Goal: Information Seeking & Learning: Learn about a topic

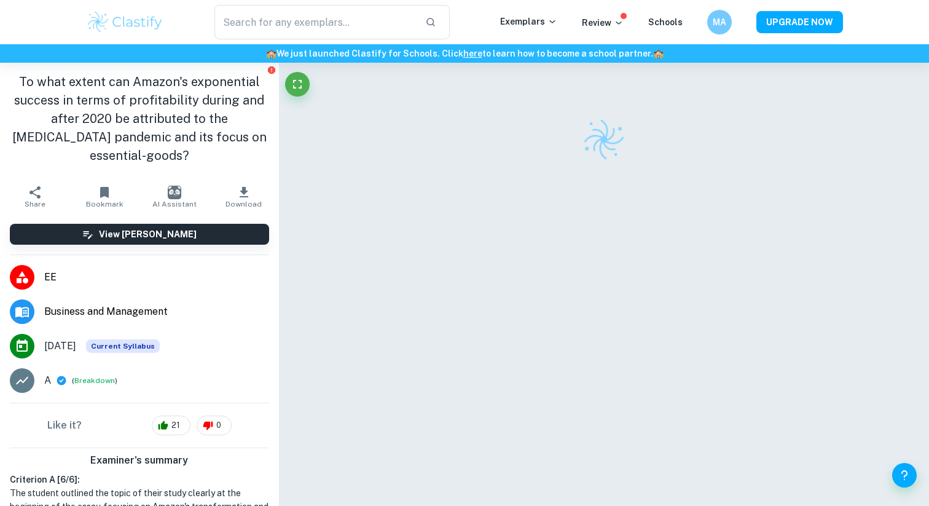
scroll to position [63, 0]
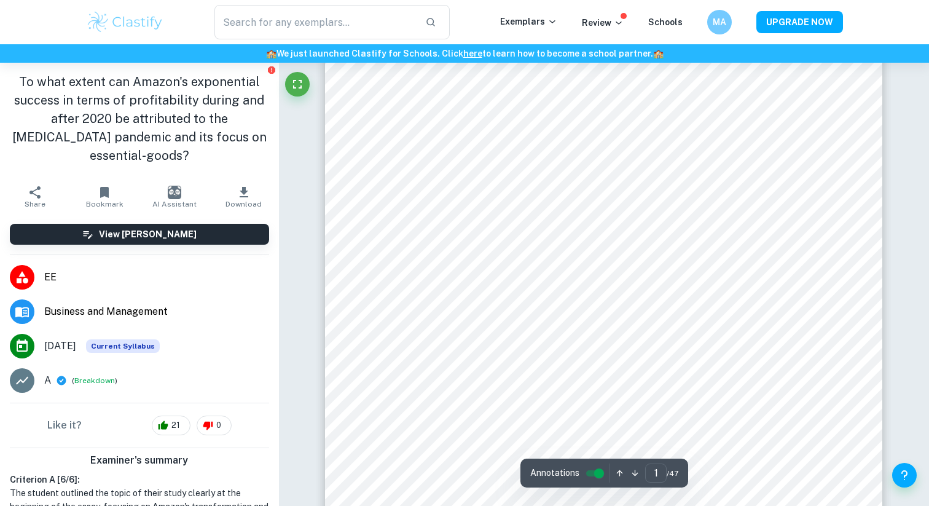
click at [138, 22] on img at bounding box center [125, 22] width 78 height 25
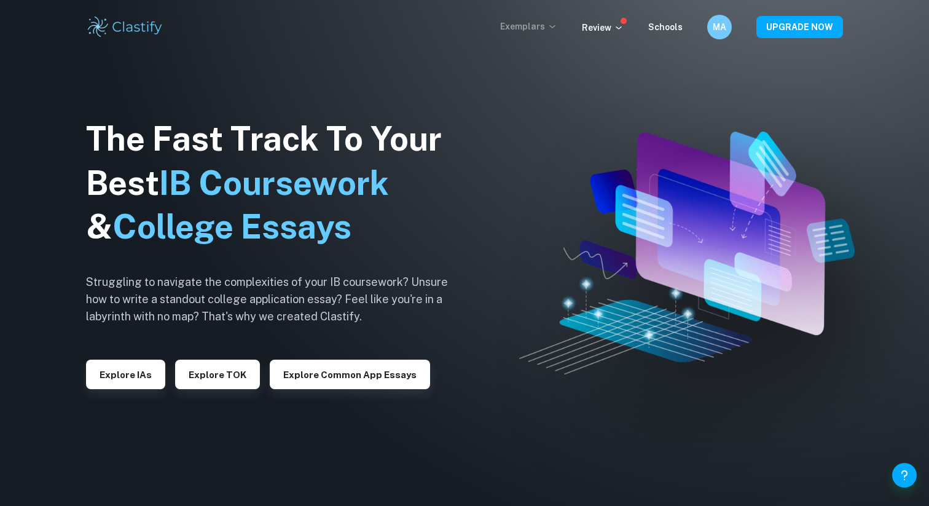
click at [540, 33] on div "Exemplars" at bounding box center [541, 27] width 82 height 15
click at [540, 33] on p "Exemplars" at bounding box center [528, 27] width 57 height 14
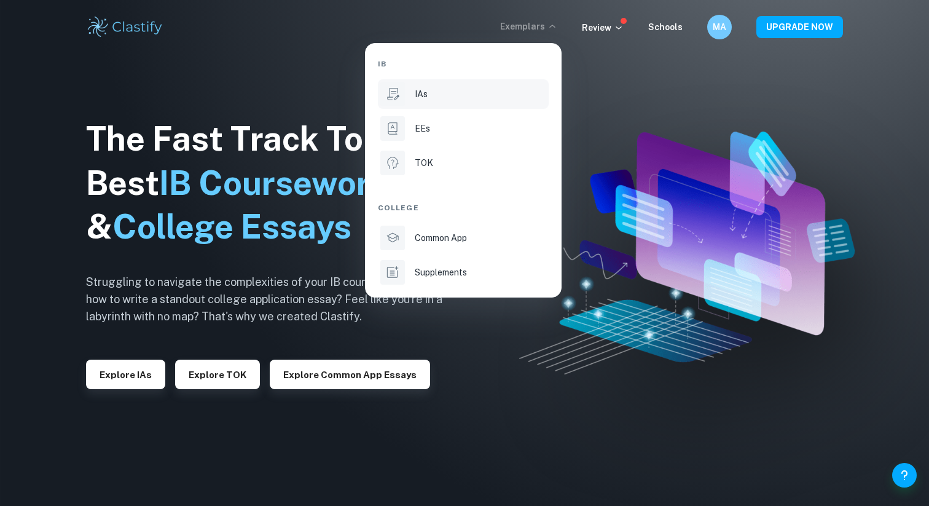
click at [430, 101] on li "IAs" at bounding box center [463, 94] width 171 height 30
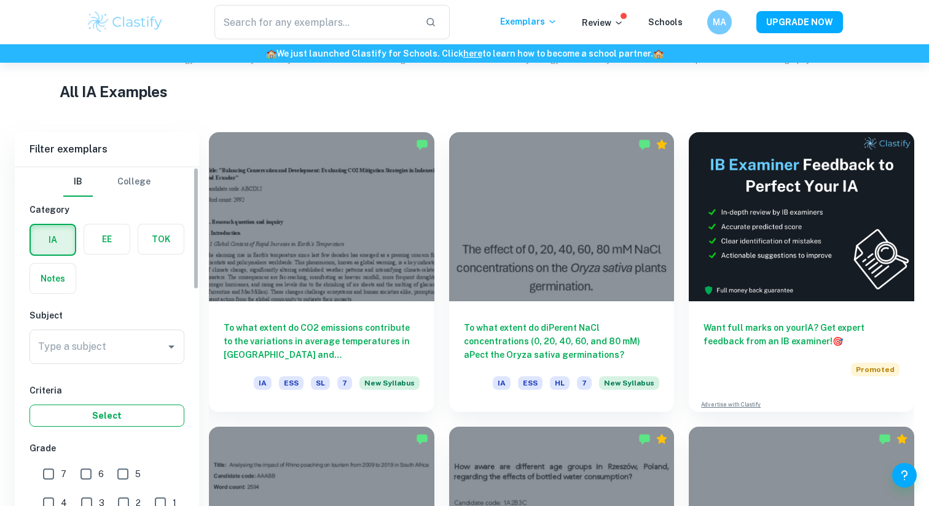
scroll to position [373, 0]
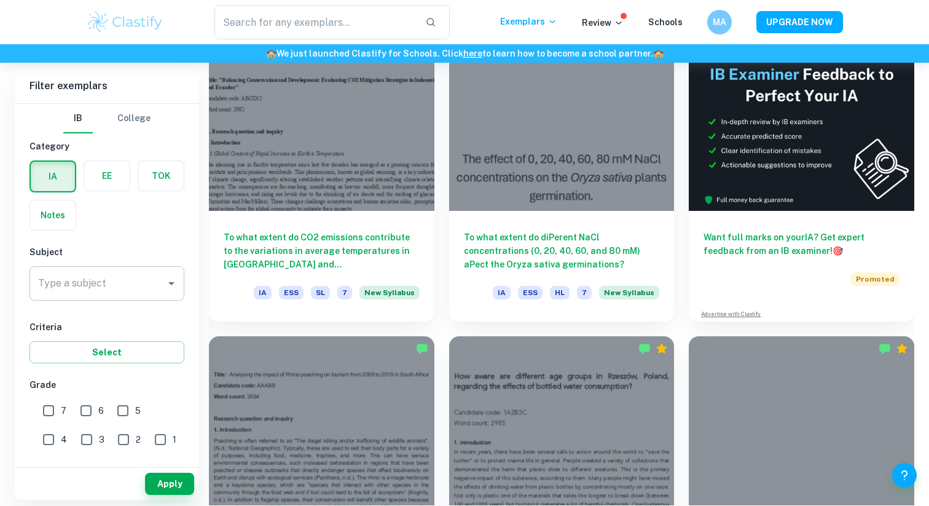
click at [116, 285] on input "Type a subject" at bounding box center [97, 283] width 125 height 23
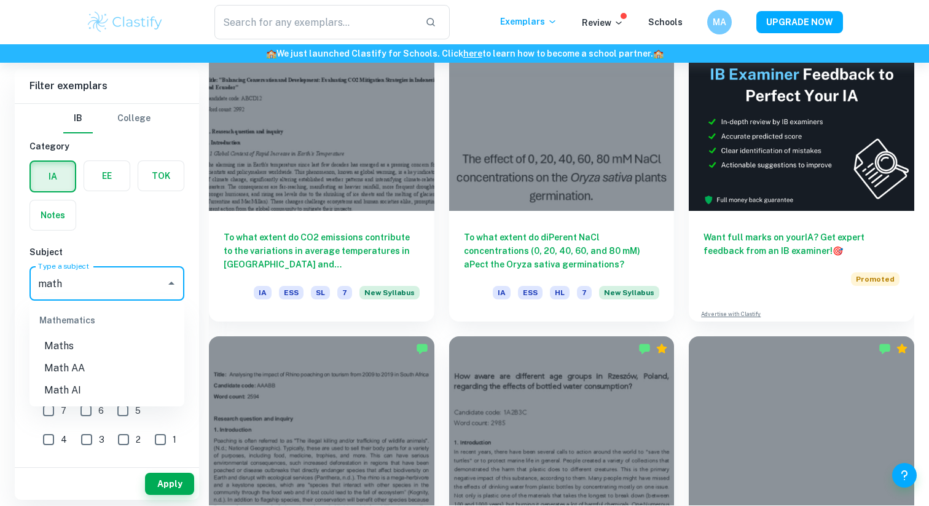
click at [93, 393] on li "Math AI" at bounding box center [107, 390] width 155 height 22
type input "Math AI"
click at [55, 416] on input "7" at bounding box center [48, 410] width 25 height 25
checkbox input "true"
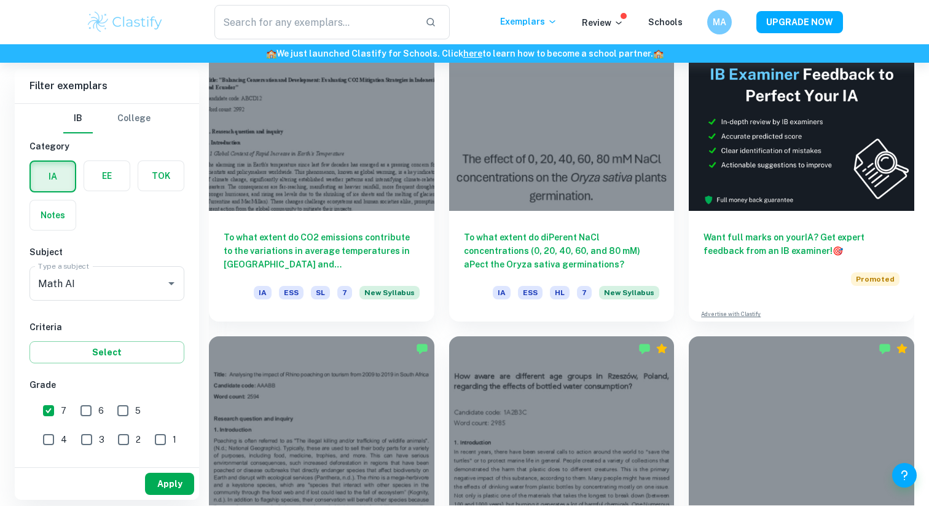
click at [189, 490] on button "Apply" at bounding box center [169, 484] width 49 height 22
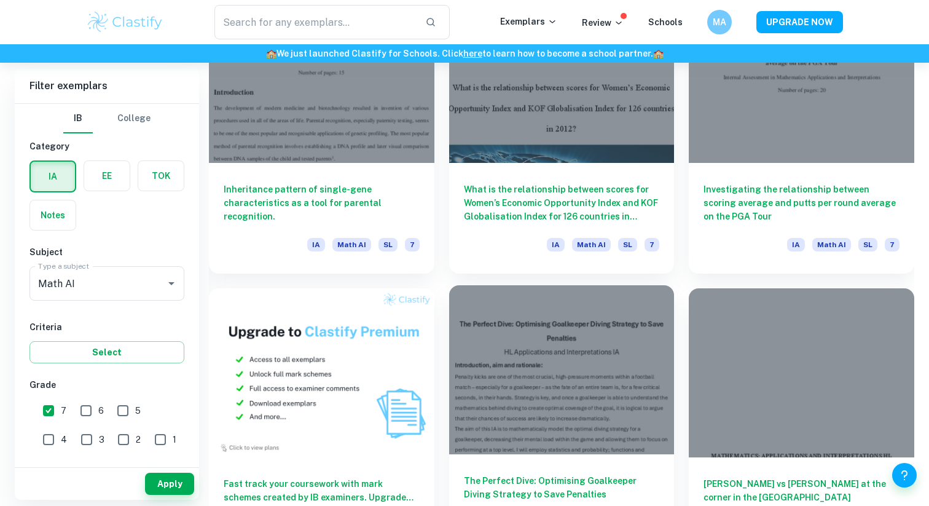
scroll to position [749, 0]
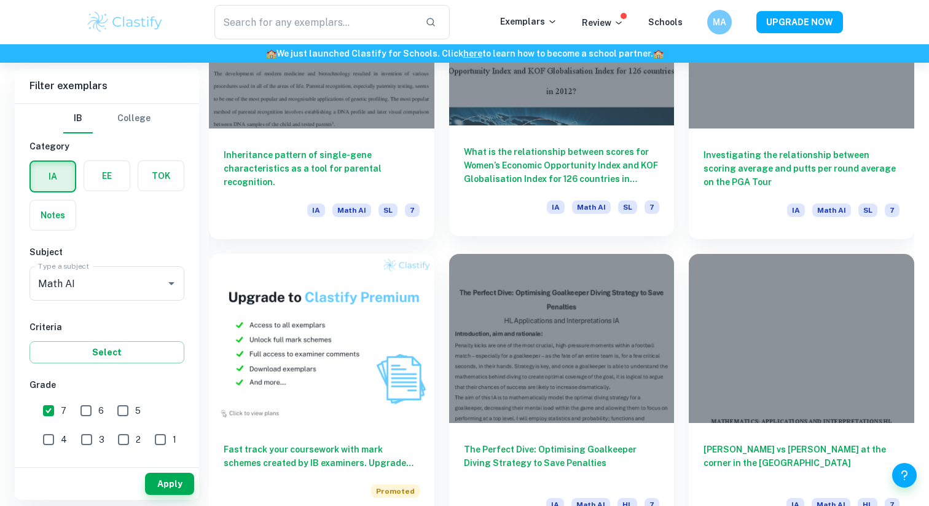
click at [477, 191] on div "What is the relationship between scores for Women’s Economic Opportunity Index …" at bounding box center [562, 180] width 226 height 111
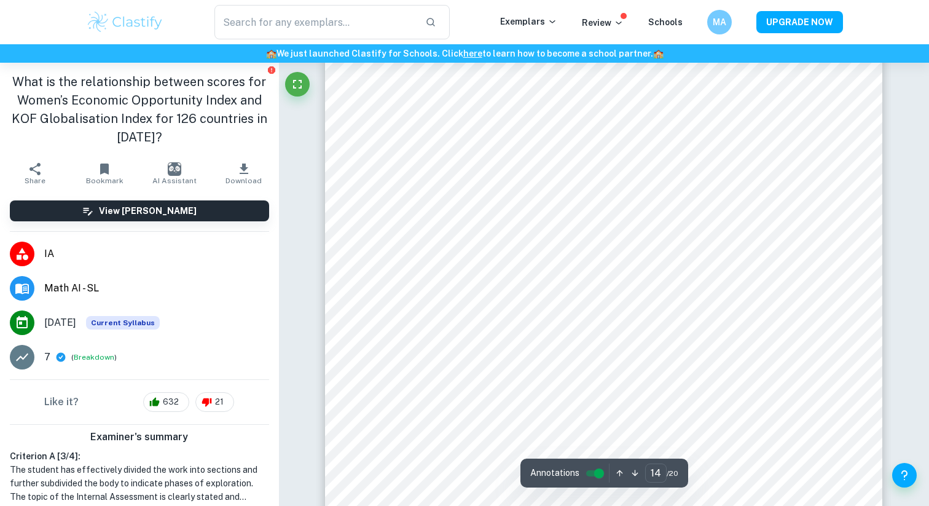
scroll to position [10755, 0]
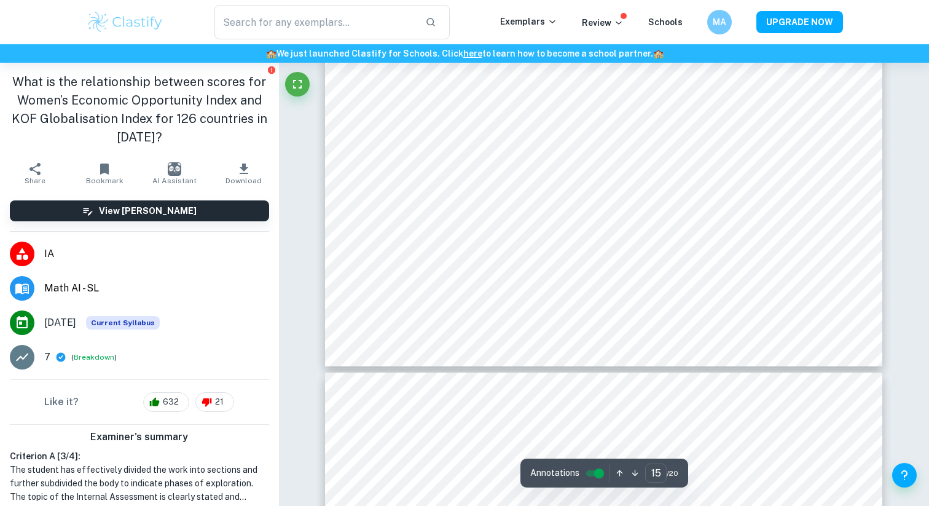
type input "16"
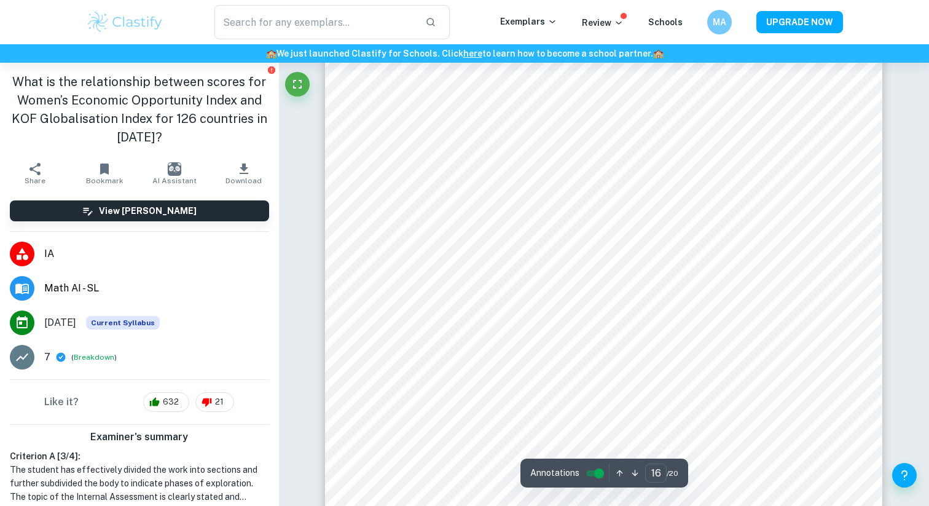
scroll to position [12462, 0]
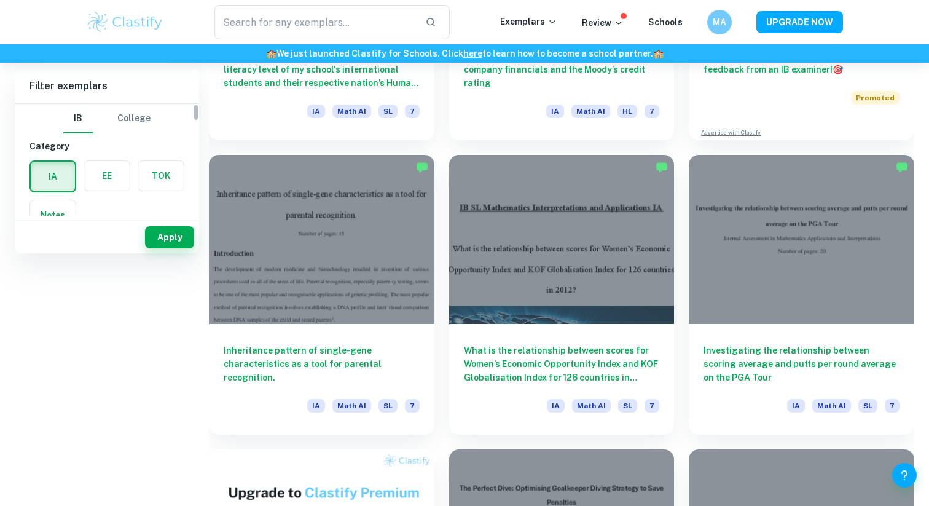
scroll to position [654, 0]
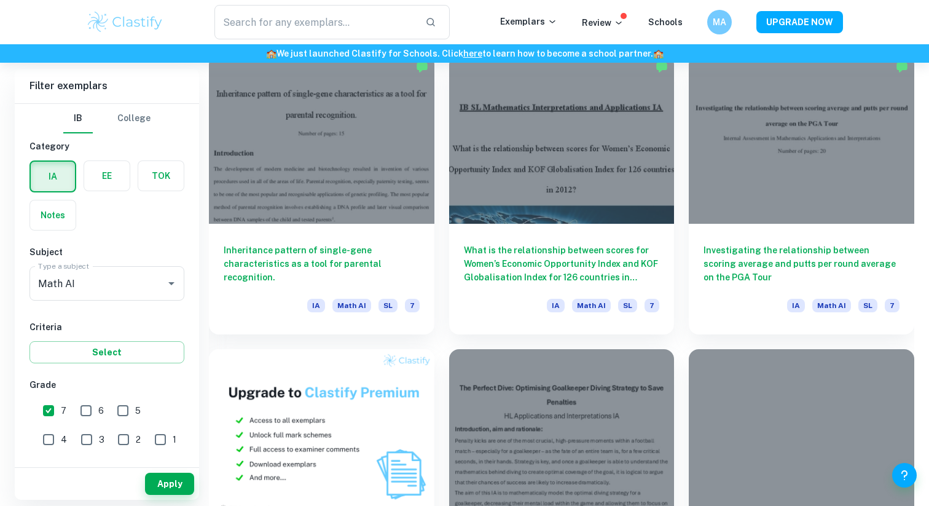
click at [48, 410] on input "7" at bounding box center [48, 410] width 25 height 25
checkbox input "false"
click at [96, 407] on input "6" at bounding box center [86, 410] width 25 height 25
checkbox input "true"
click at [164, 484] on button "Apply" at bounding box center [169, 484] width 49 height 22
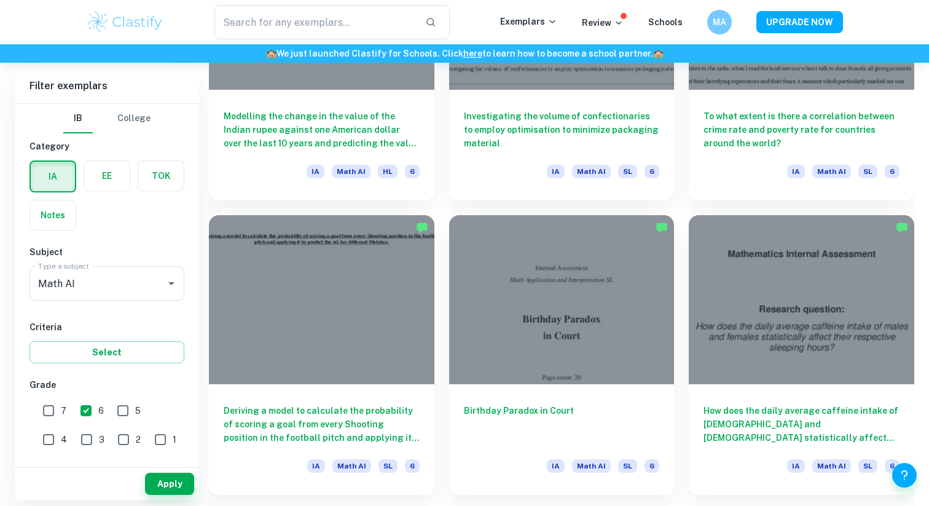
scroll to position [1266, 0]
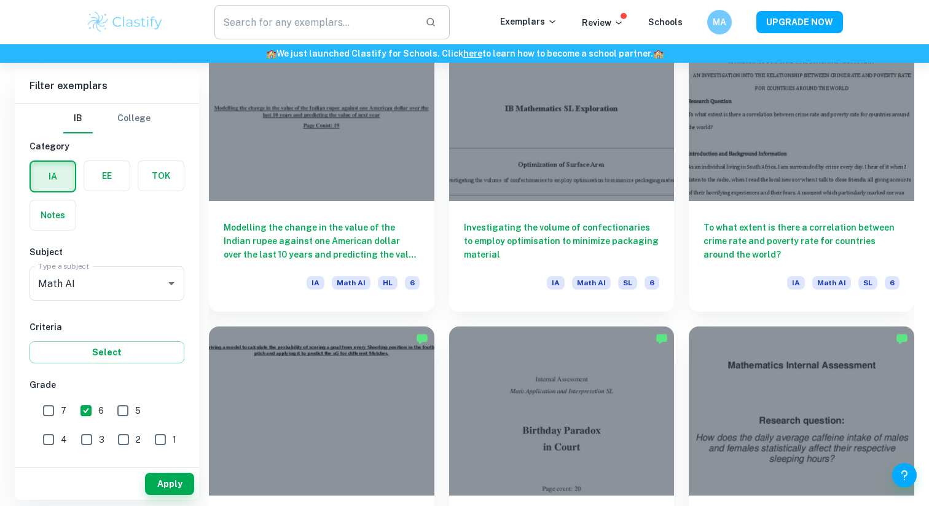
click at [321, 22] on input "text" at bounding box center [315, 22] width 201 height 34
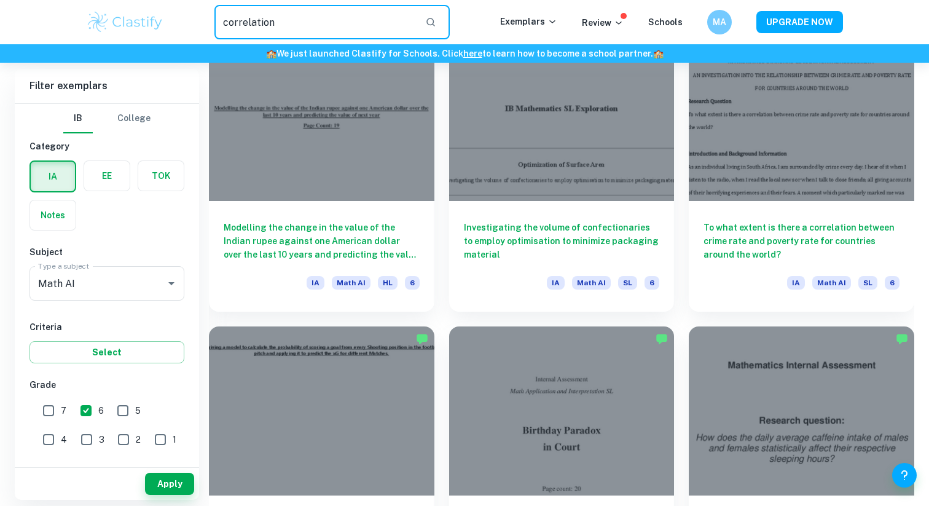
type input "correlation"
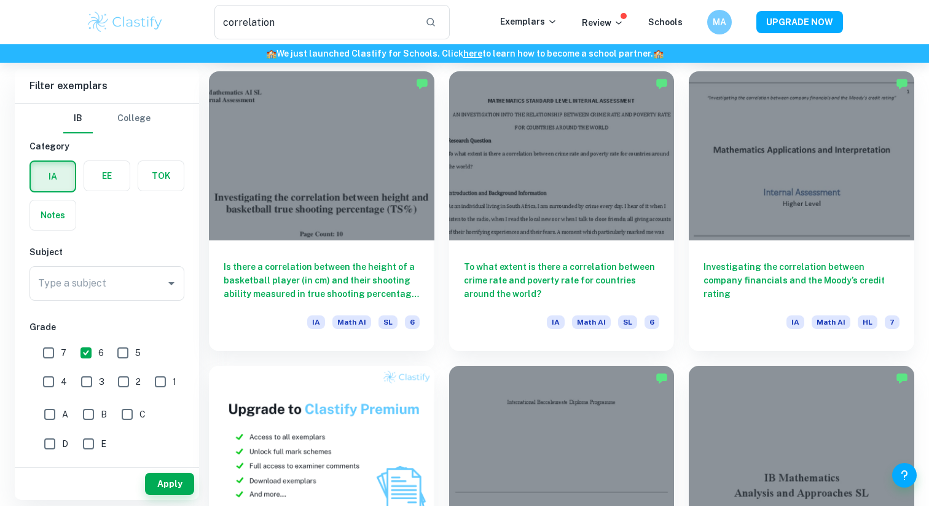
scroll to position [363, 0]
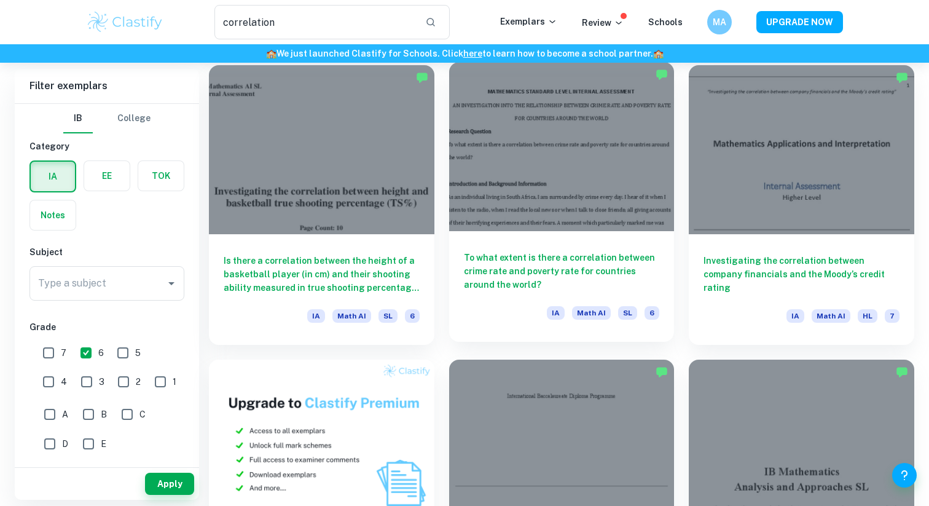
click at [489, 227] on div at bounding box center [562, 146] width 226 height 169
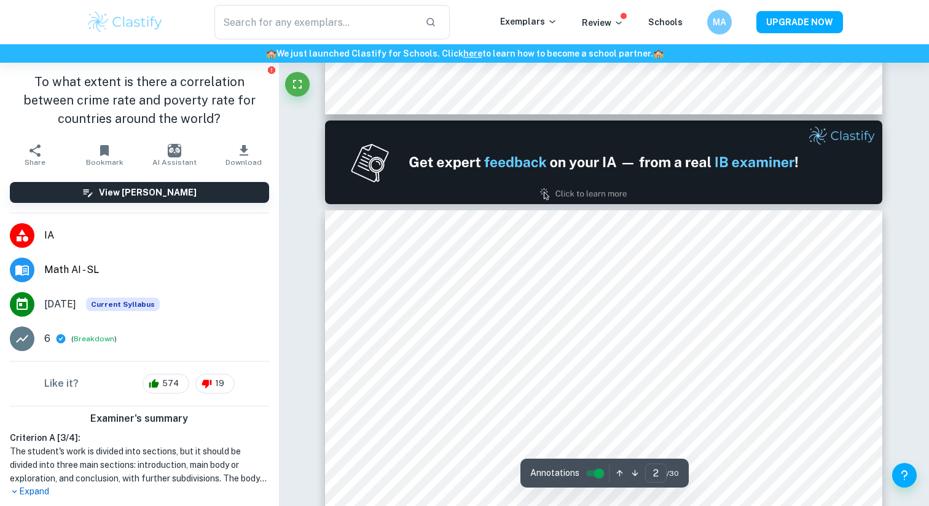
scroll to position [684, 0]
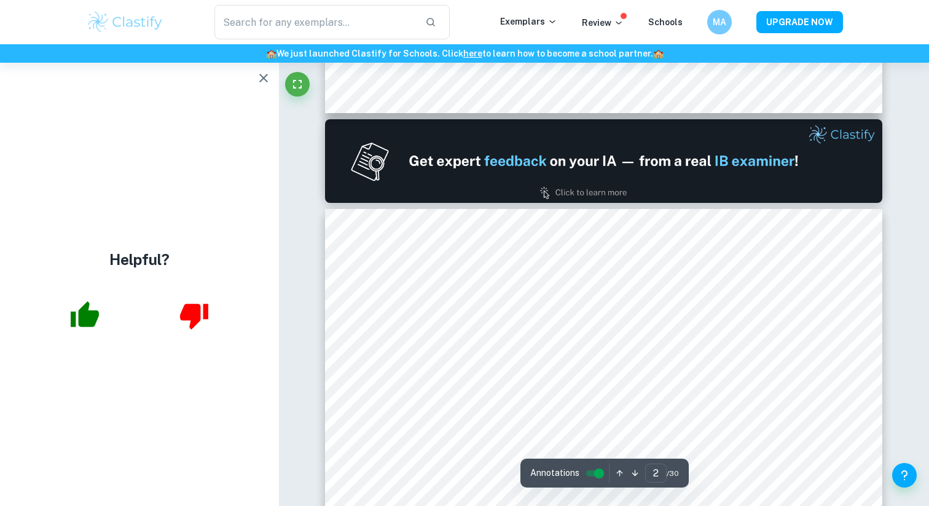
click at [260, 77] on icon "button" at bounding box center [263, 78] width 15 height 15
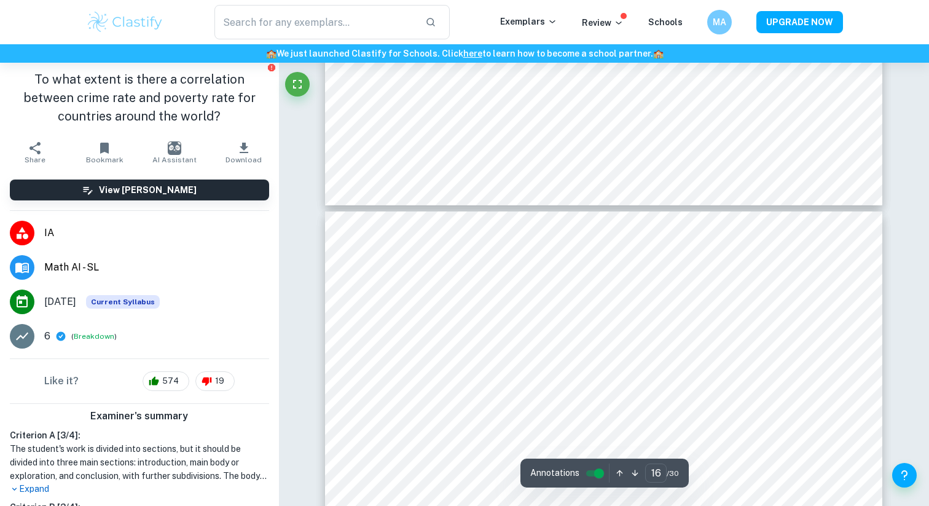
scroll to position [0, 0]
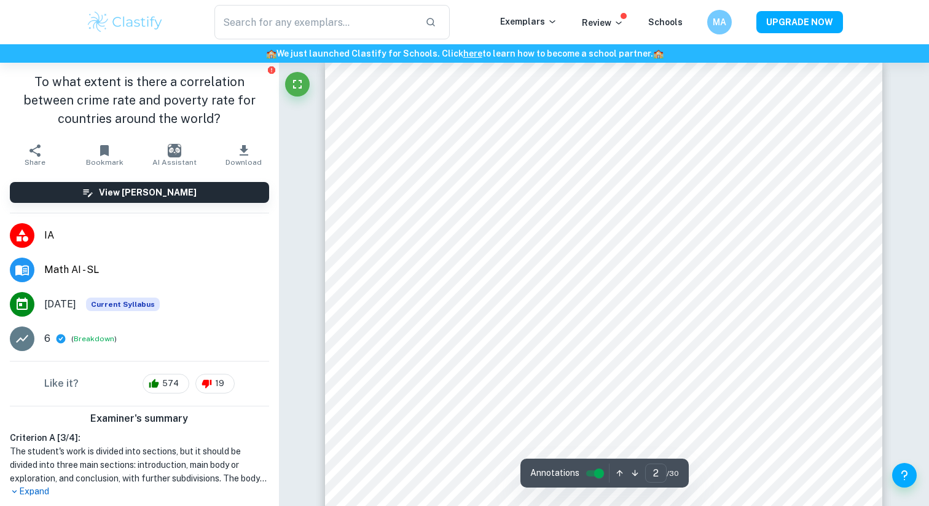
type input "1"
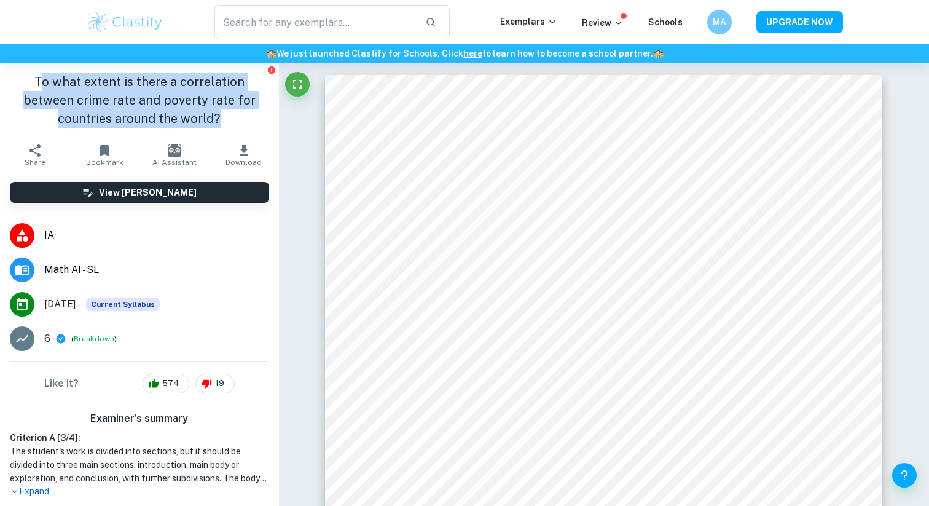
drag, startPoint x: 16, startPoint y: 79, endPoint x: 229, endPoint y: 126, distance: 217.8
click at [229, 127] on h1 "To what extent is there a correlation between crime rate and poverty rate for c…" at bounding box center [139, 100] width 259 height 55
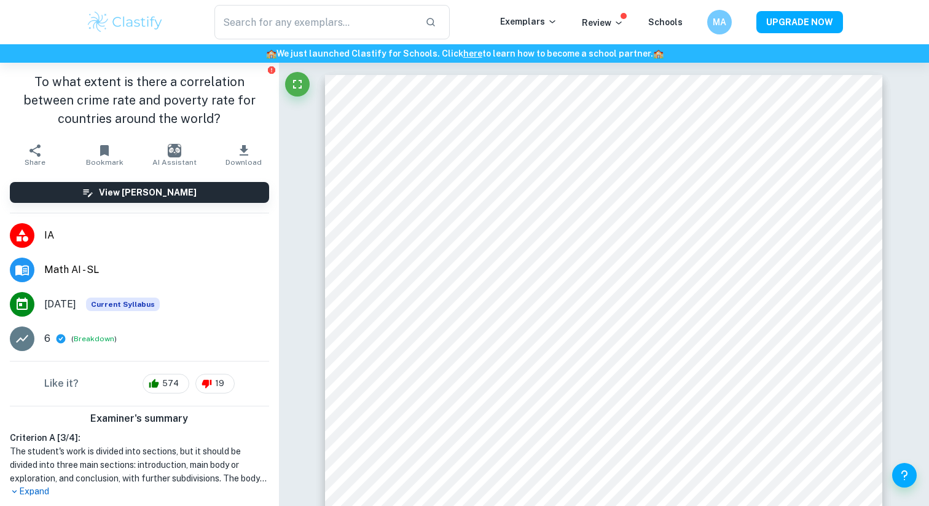
click at [130, 101] on h1 "To what extent is there a correlation between crime rate and poverty rate for c…" at bounding box center [139, 100] width 259 height 55
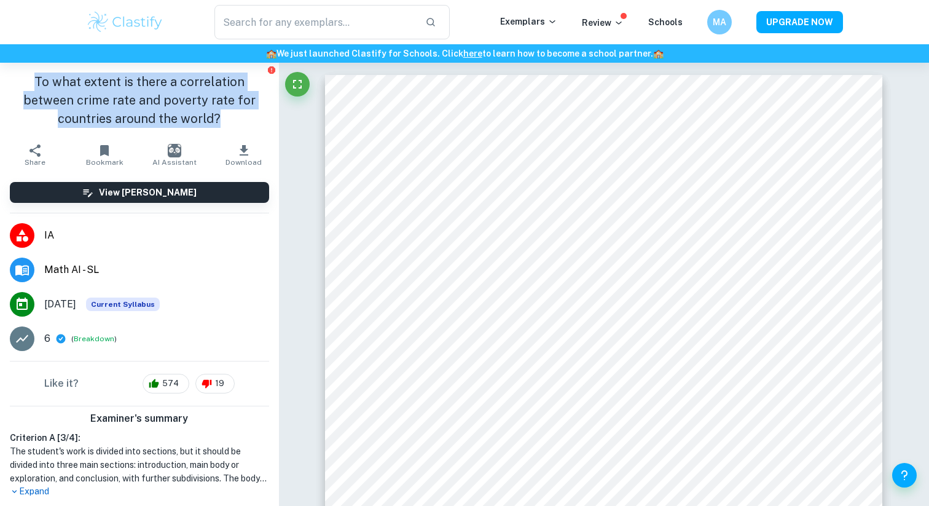
drag, startPoint x: 10, startPoint y: 77, endPoint x: 221, endPoint y: 127, distance: 217.4
click at [223, 127] on h1 "To what extent is there a correlation between crime rate and poverty rate for c…" at bounding box center [139, 100] width 259 height 55
